Goal: Task Accomplishment & Management: Use online tool/utility

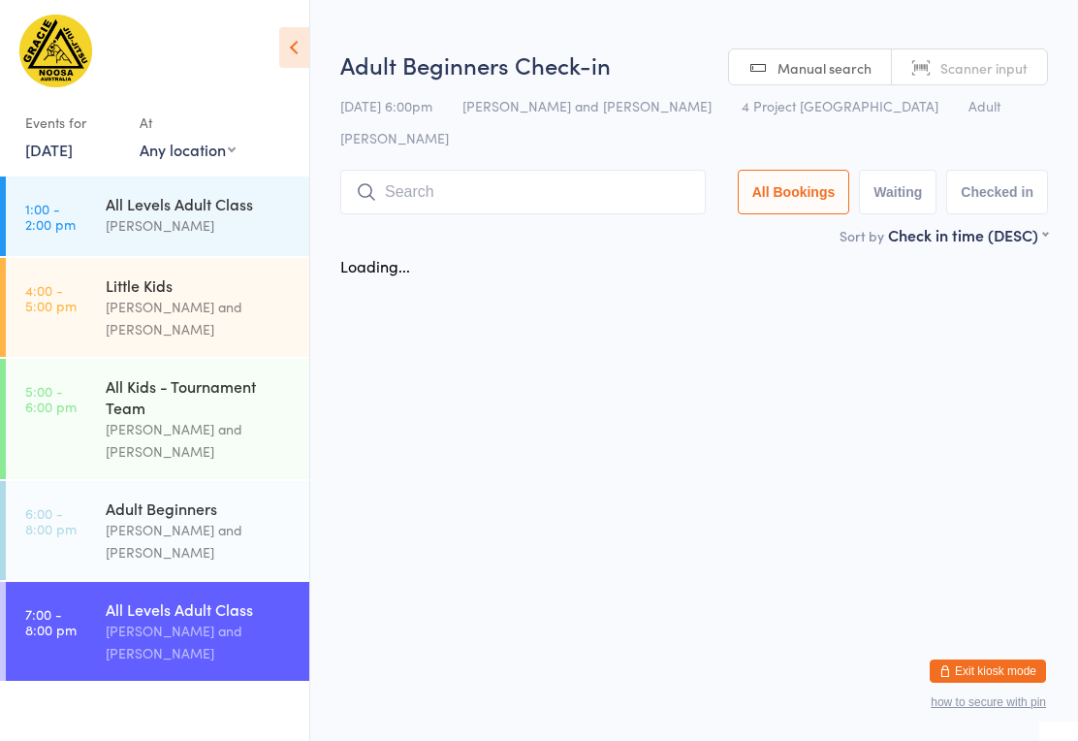
click at [557, 170] on input "search" at bounding box center [523, 192] width 366 height 45
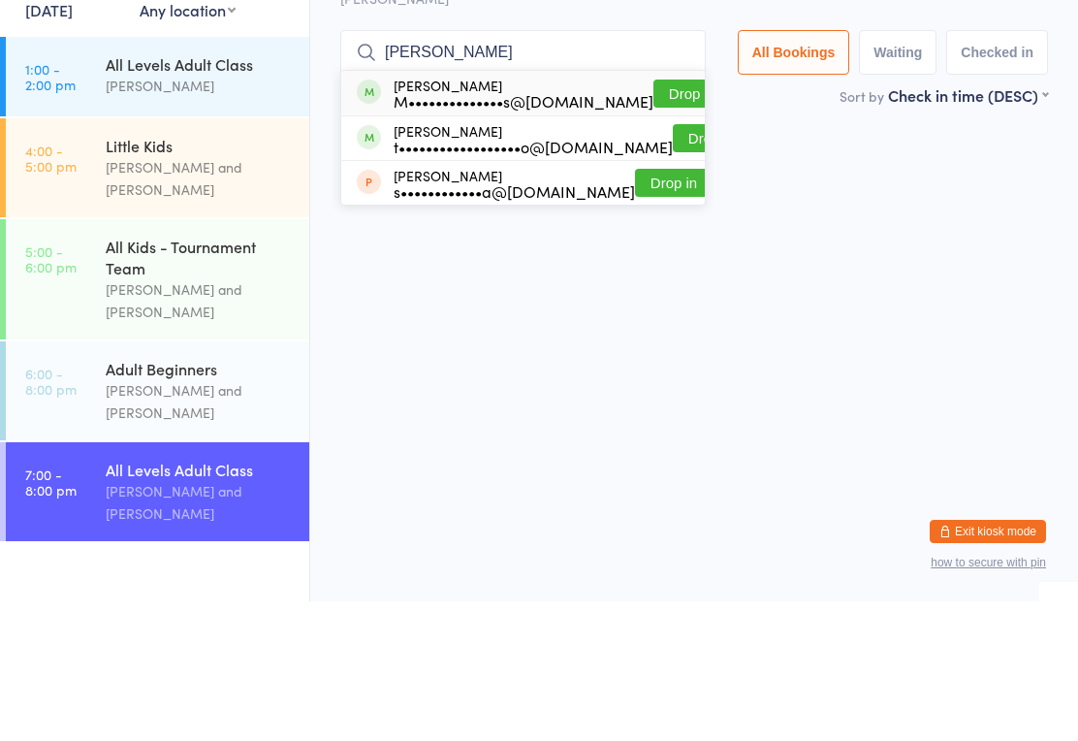
type input "[PERSON_NAME]"
click at [663, 219] on button "Drop in" at bounding box center [692, 233] width 78 height 28
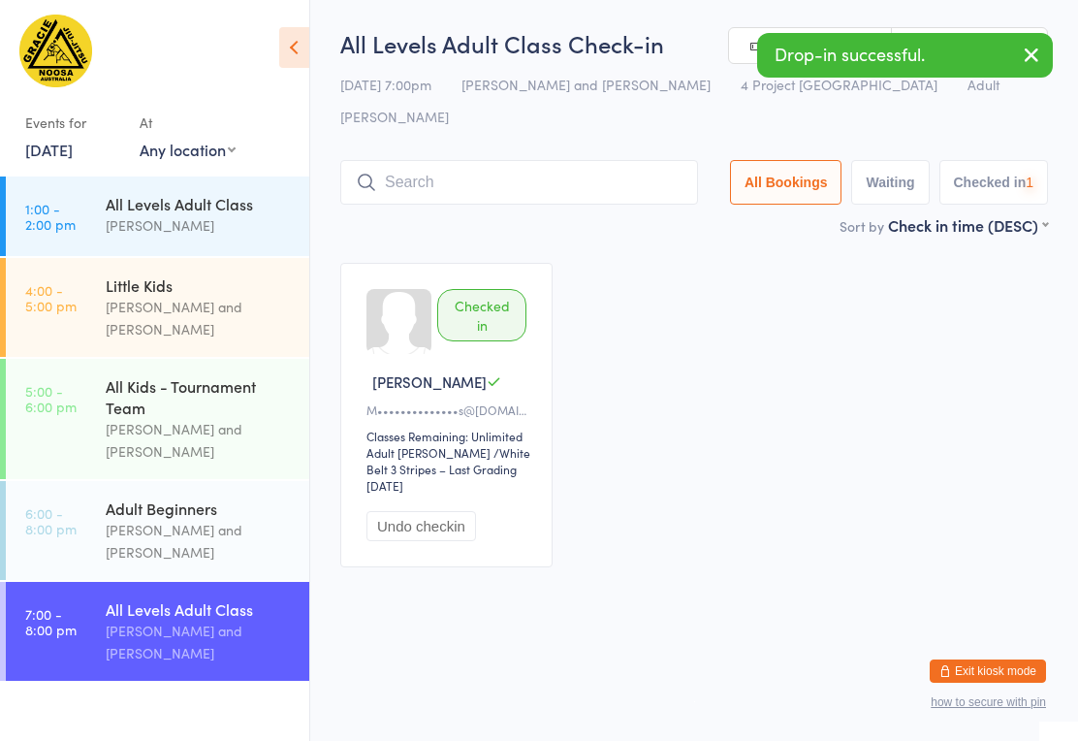
click at [609, 160] on input "search" at bounding box center [519, 182] width 358 height 45
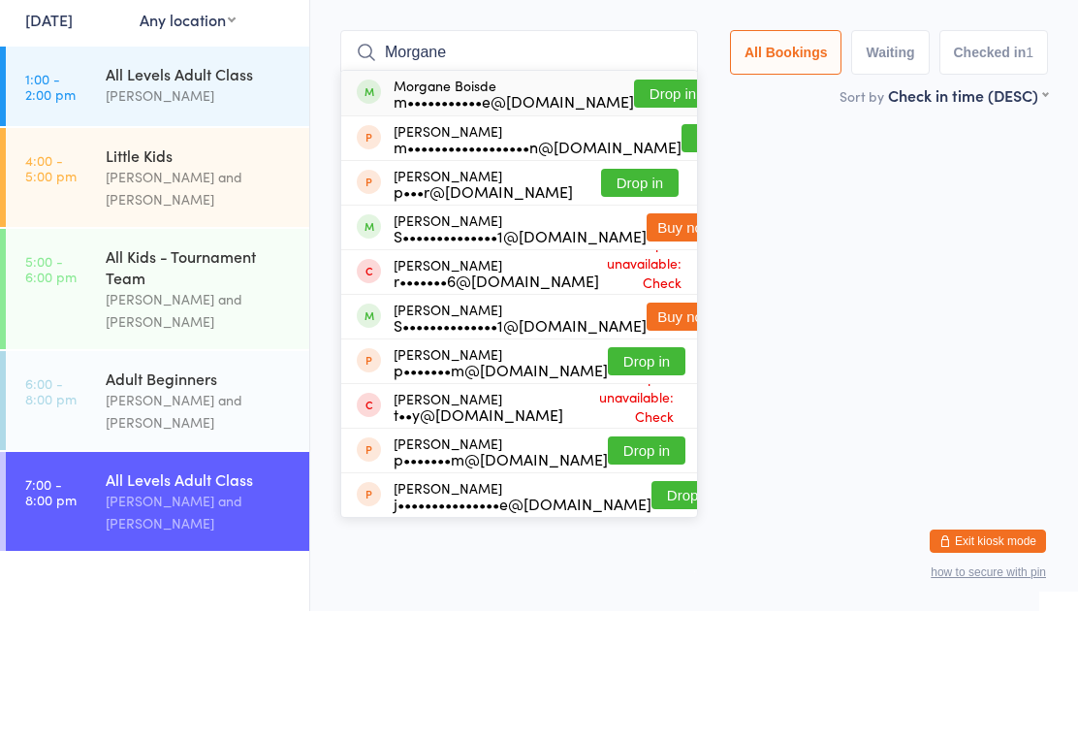
type input "Morgane"
click at [634, 209] on button "Drop in" at bounding box center [673, 223] width 78 height 28
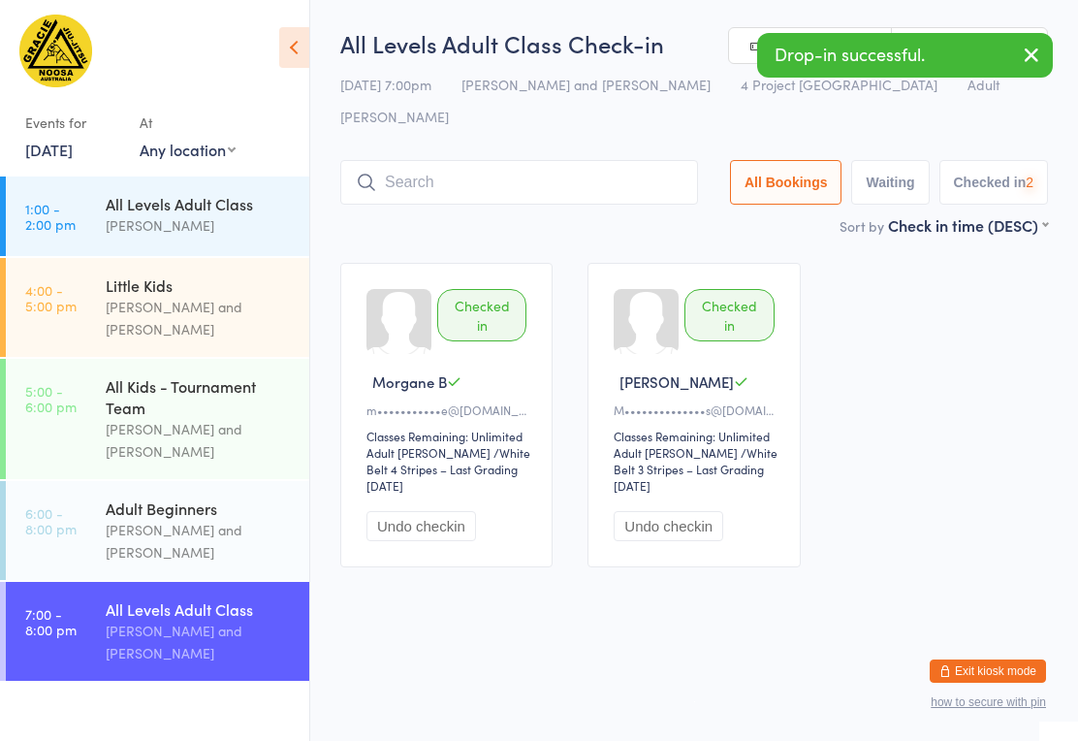
click at [542, 160] on input "search" at bounding box center [519, 182] width 358 height 45
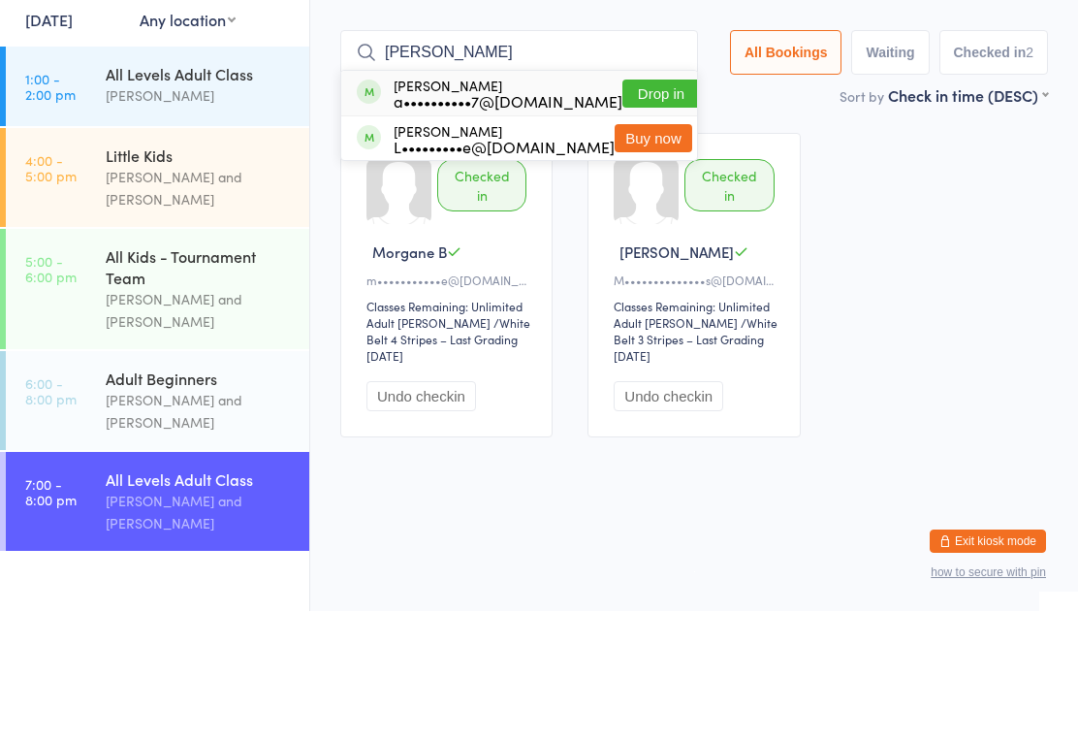
type input "[PERSON_NAME]"
click at [643, 209] on button "Drop in" at bounding box center [661, 223] width 78 height 28
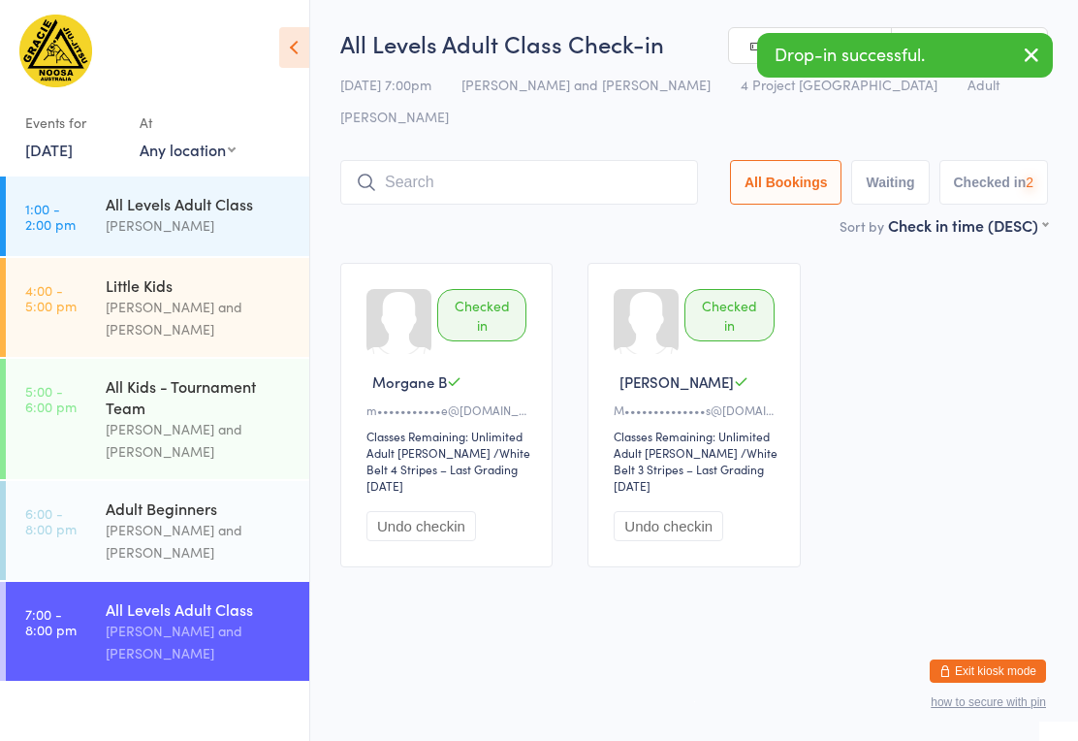
click at [489, 160] on input "search" at bounding box center [519, 182] width 358 height 45
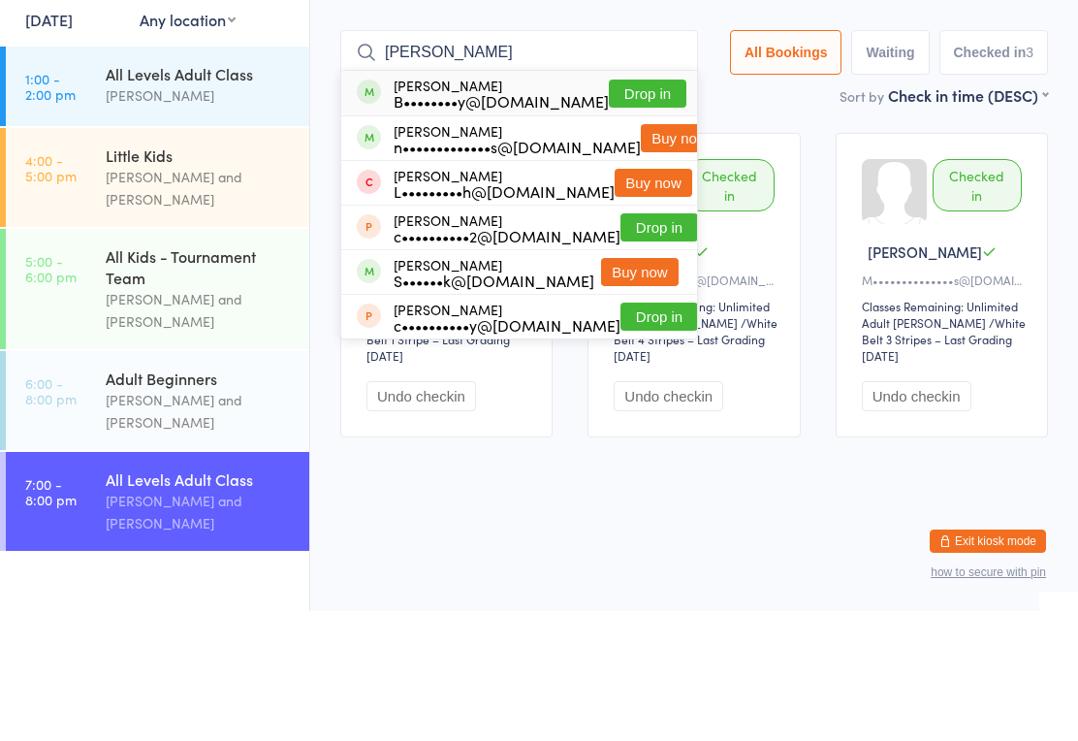
type input "[PERSON_NAME]"
click at [627, 209] on button "Drop in" at bounding box center [648, 223] width 78 height 28
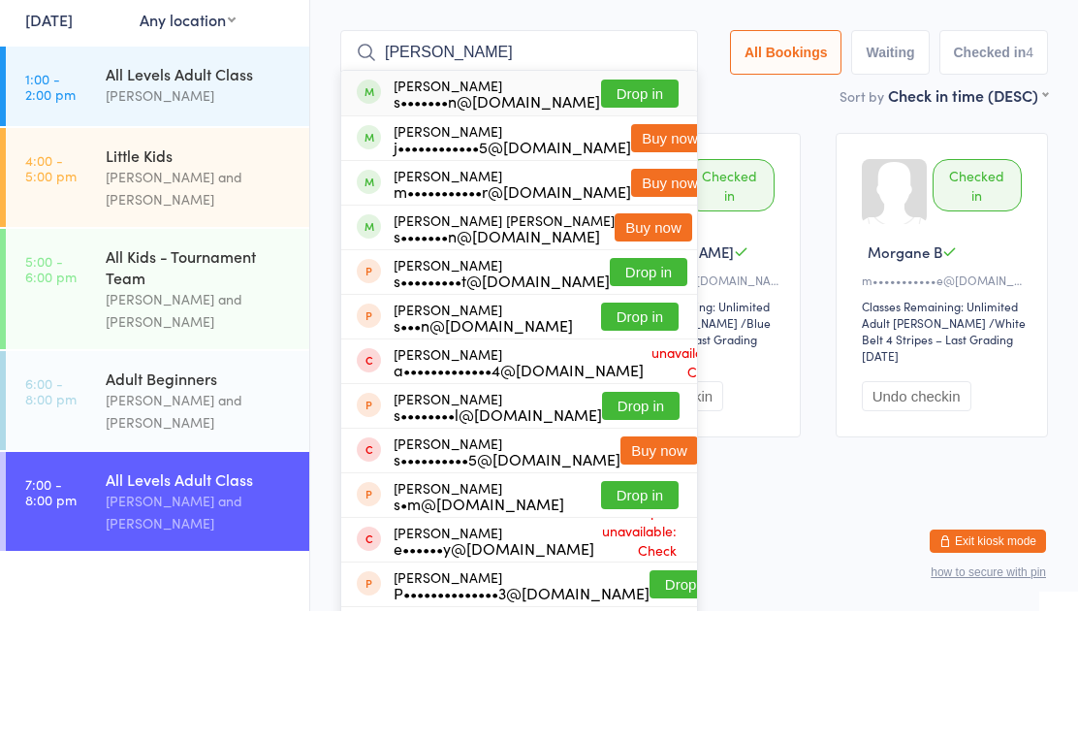
type input "[PERSON_NAME]"
click at [640, 209] on button "Drop in" at bounding box center [640, 223] width 78 height 28
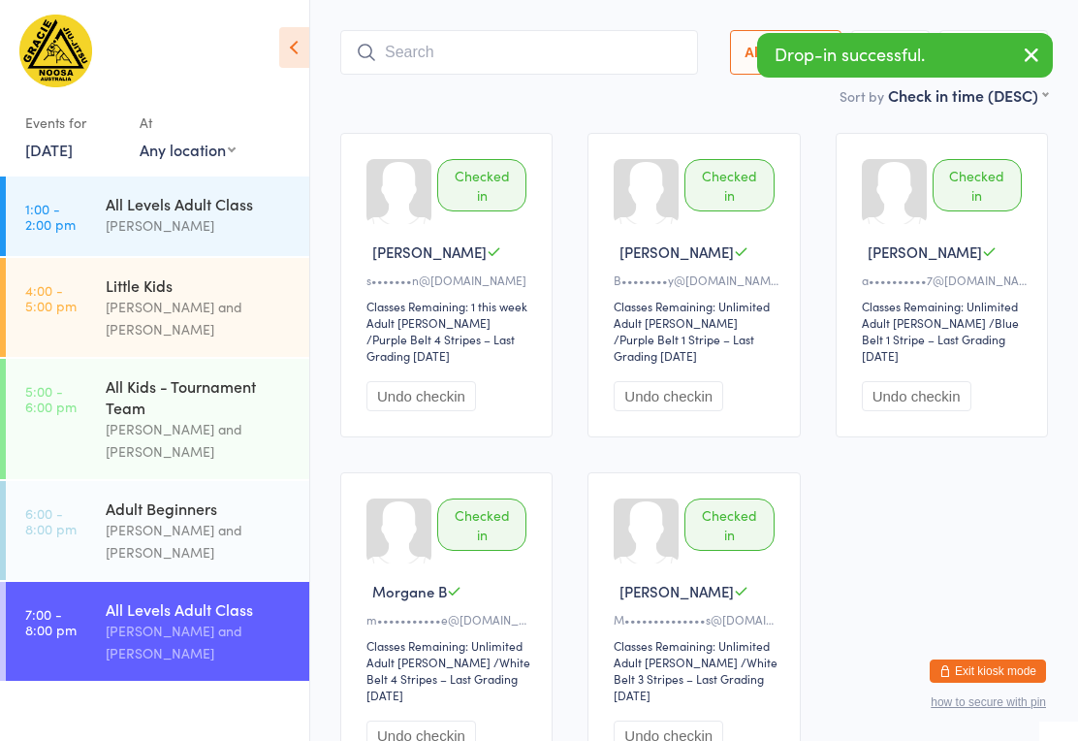
click at [563, 36] on input "search" at bounding box center [519, 52] width 358 height 45
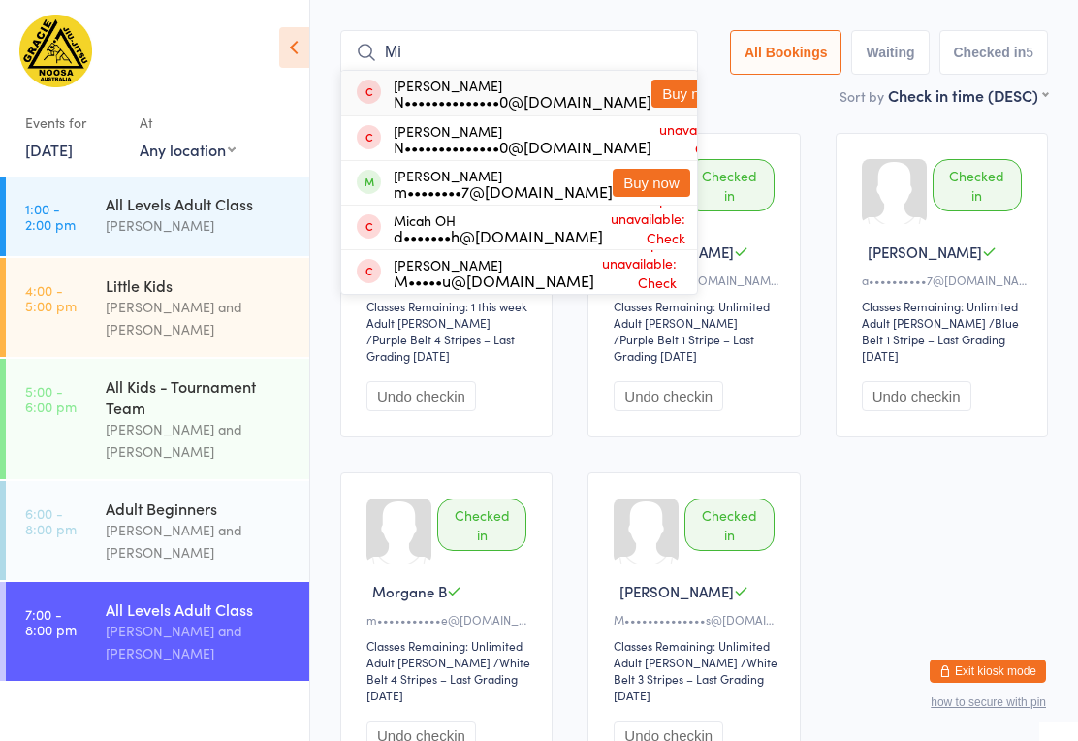
type input "M"
